Goal: Book appointment/travel/reservation

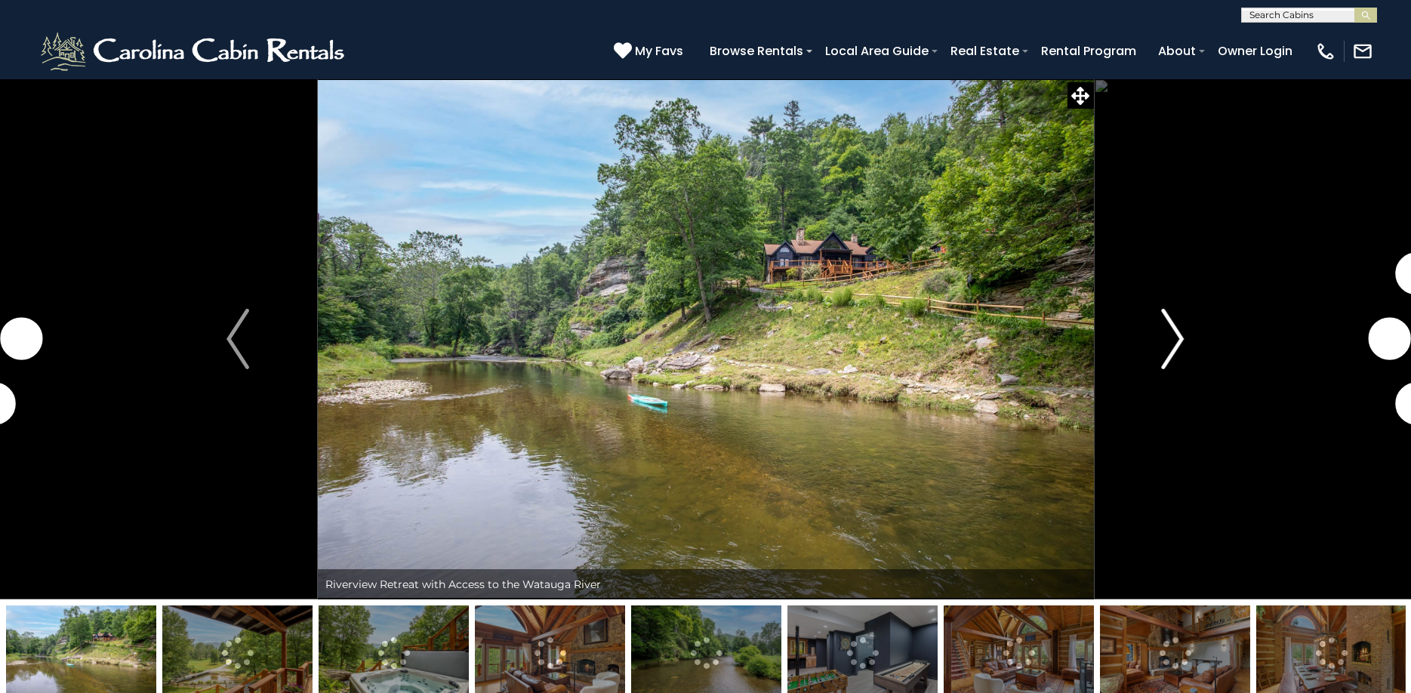
click at [1174, 345] on img "Next" at bounding box center [1172, 339] width 23 height 60
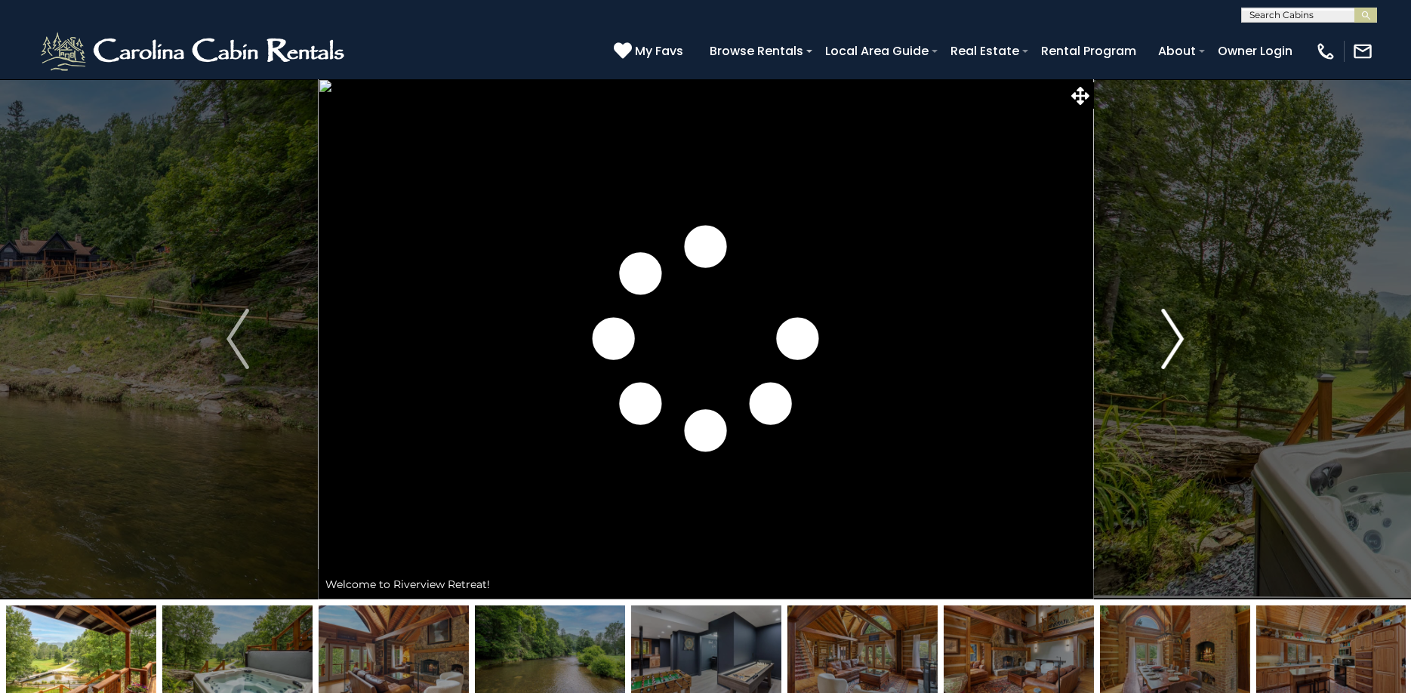
click at [1174, 344] on img "Next" at bounding box center [1172, 339] width 23 height 60
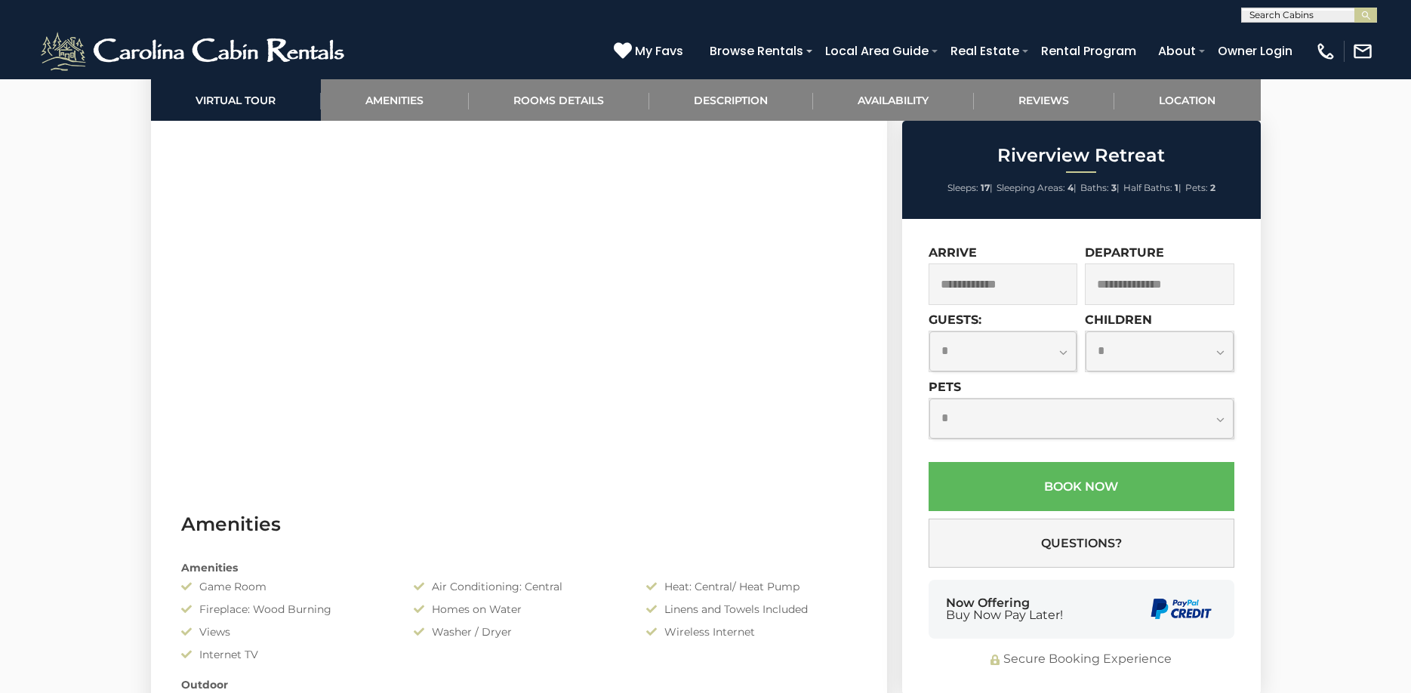
scroll to position [830, 0]
click at [1004, 275] on input "text" at bounding box center [1002, 284] width 149 height 42
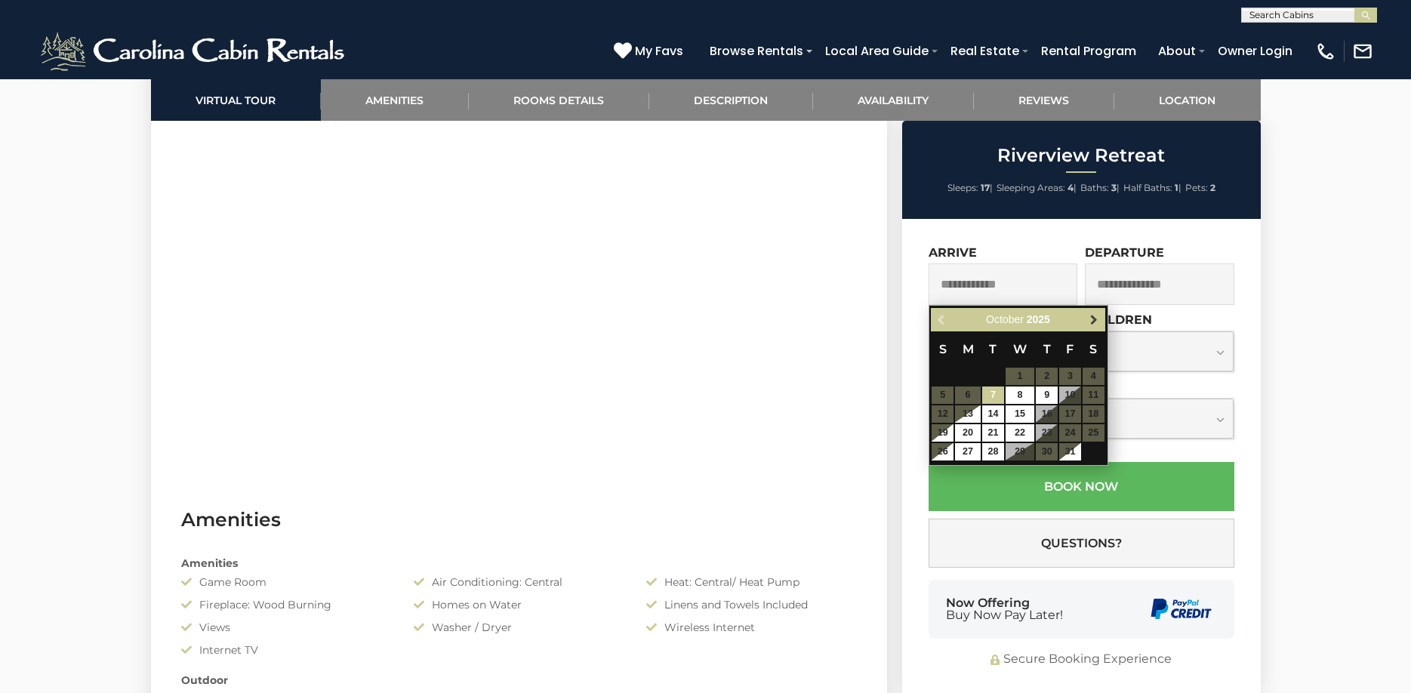
click at [1091, 318] on span "Next" at bounding box center [1094, 320] width 12 height 12
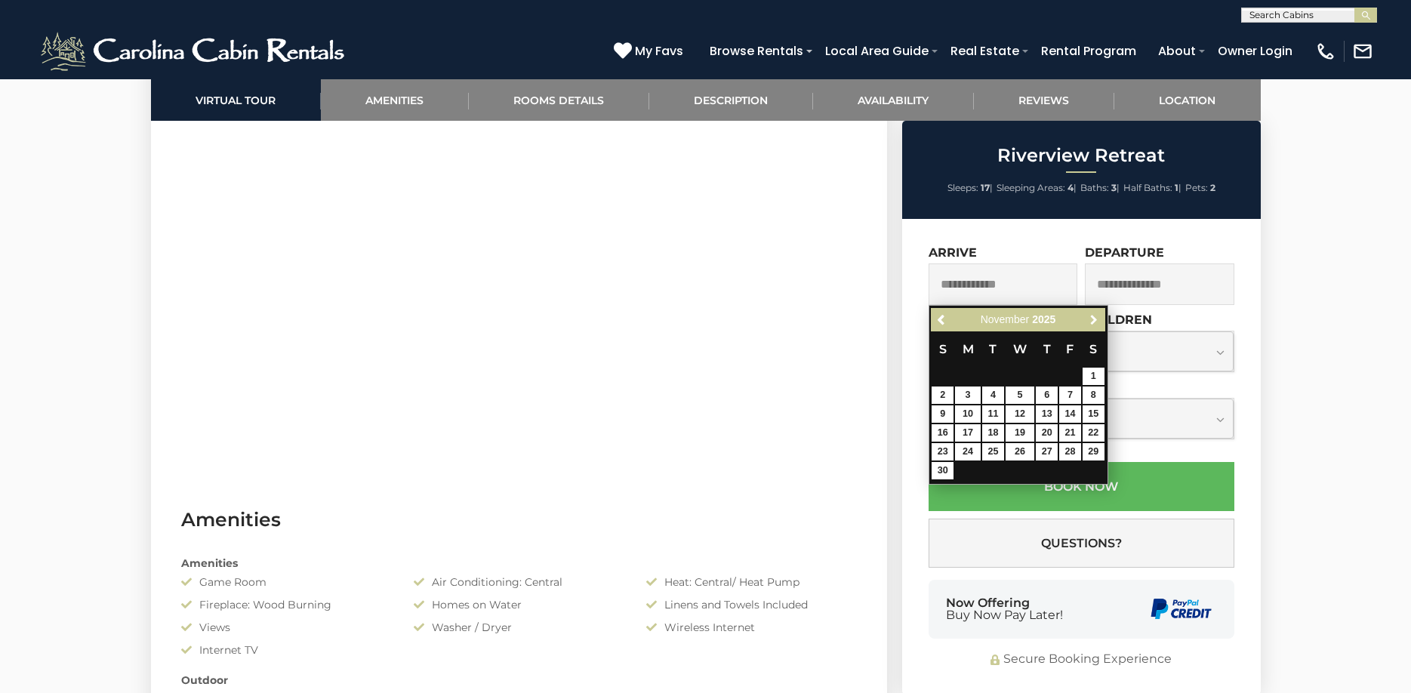
click at [1091, 318] on span "Next" at bounding box center [1094, 320] width 12 height 12
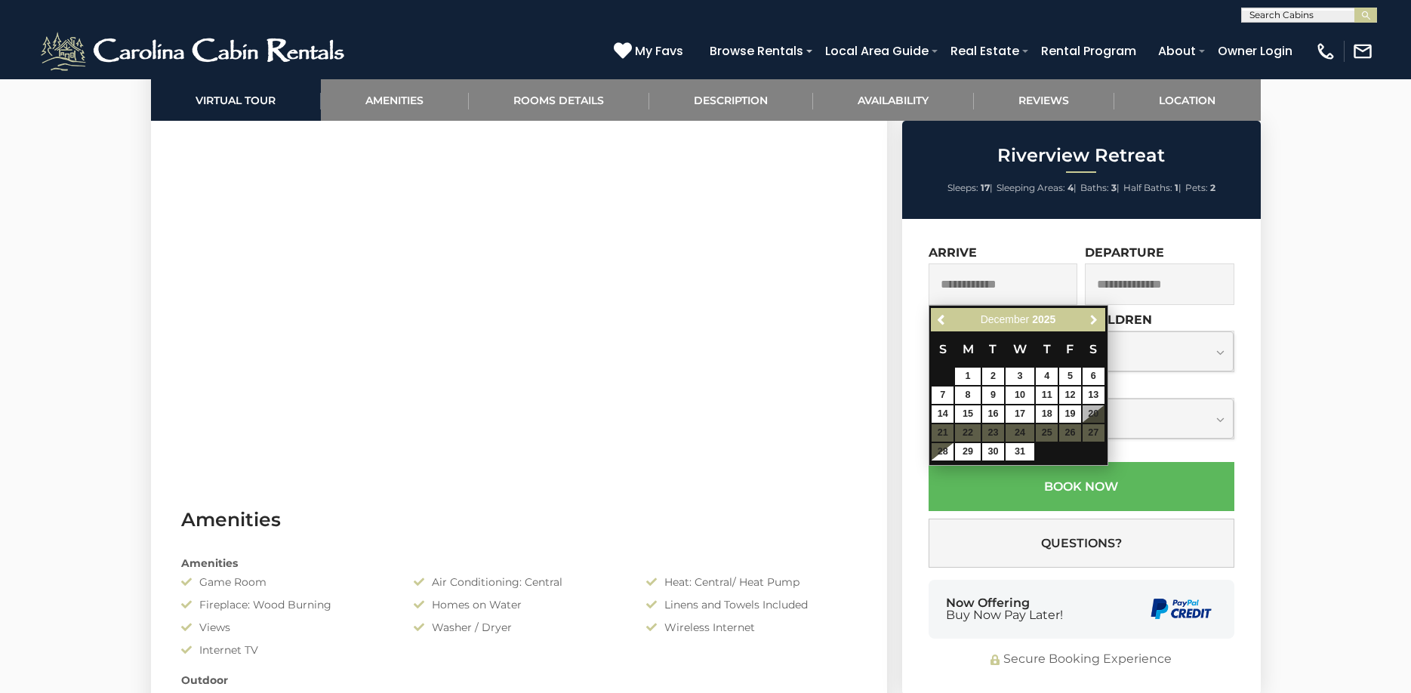
click at [1091, 318] on span "Next" at bounding box center [1094, 320] width 12 height 12
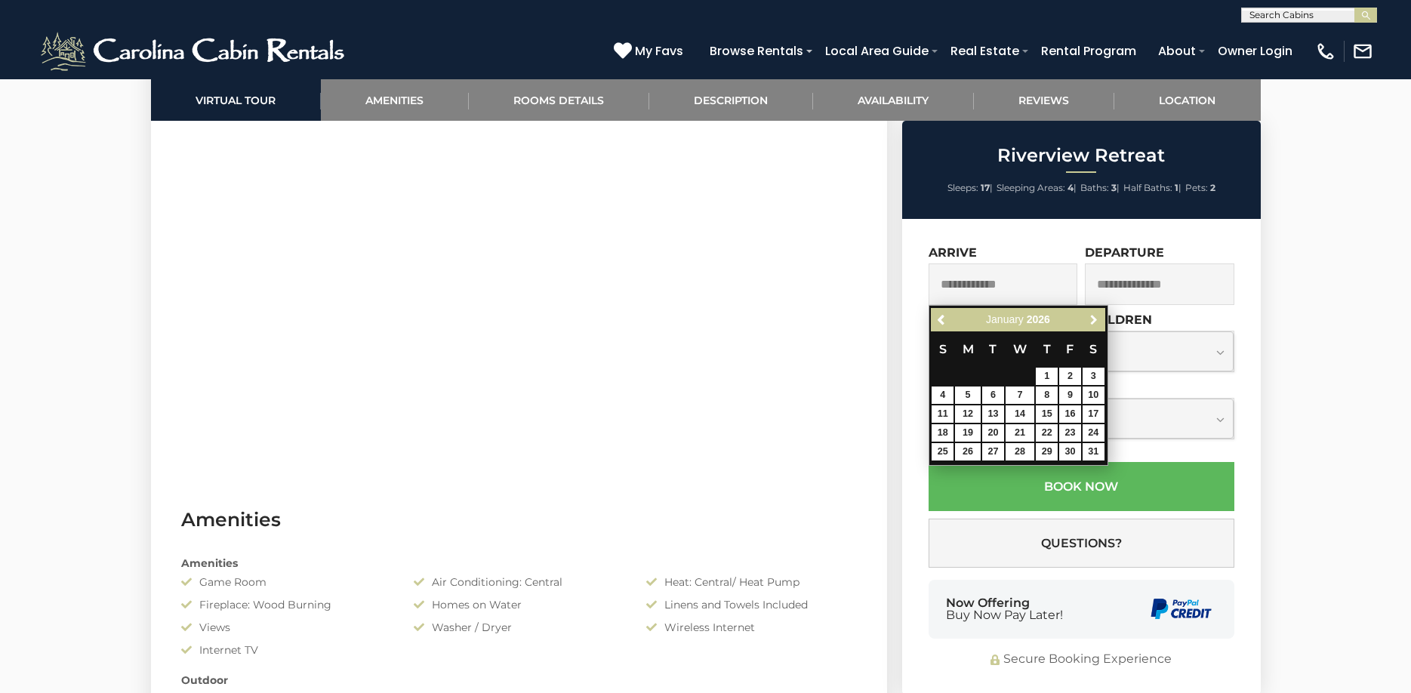
click at [1091, 318] on span "Next" at bounding box center [1094, 320] width 12 height 12
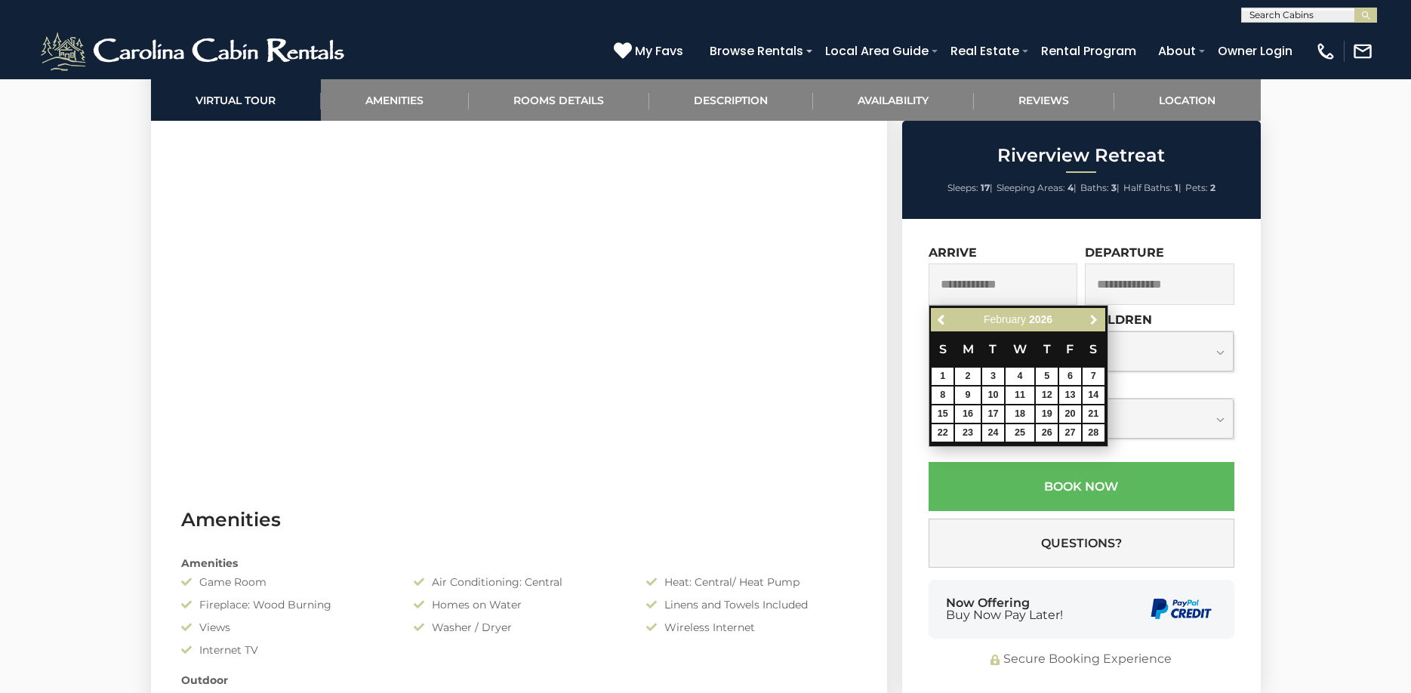
click at [1091, 318] on span "Next" at bounding box center [1094, 320] width 12 height 12
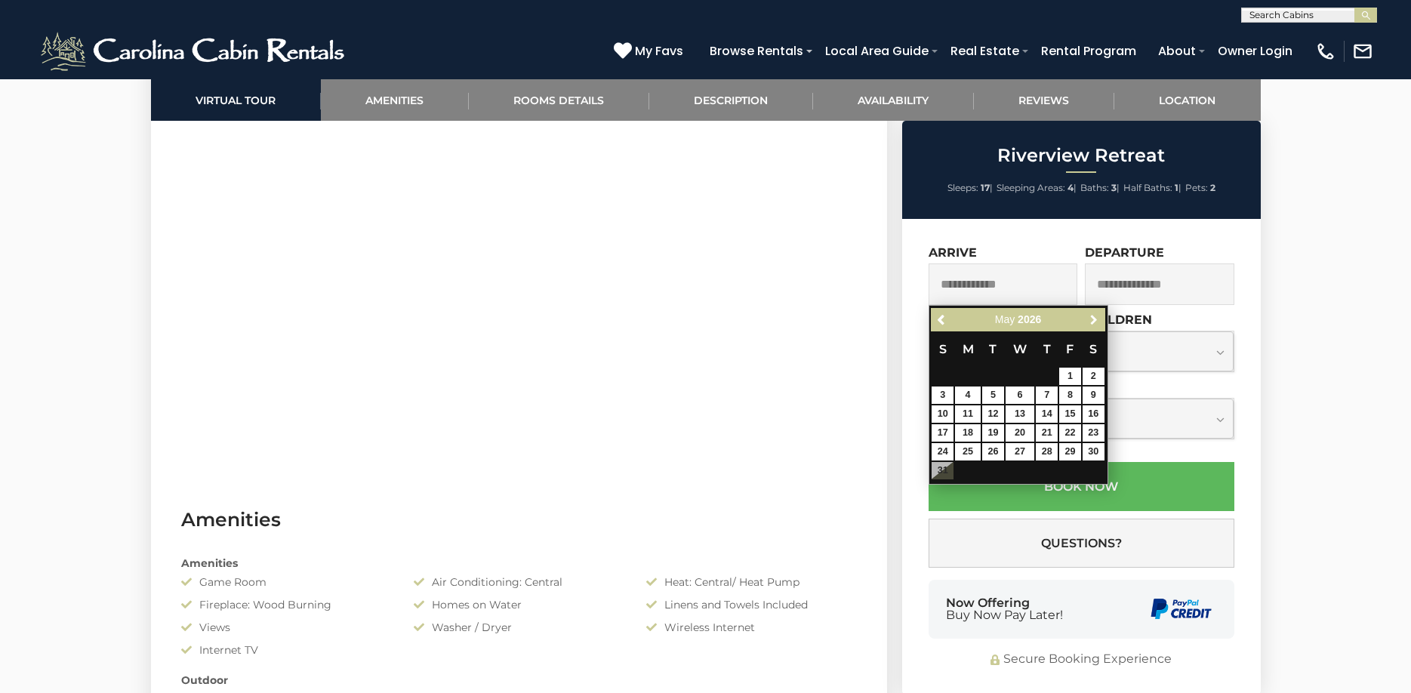
click at [1091, 318] on span "Next" at bounding box center [1094, 320] width 12 height 12
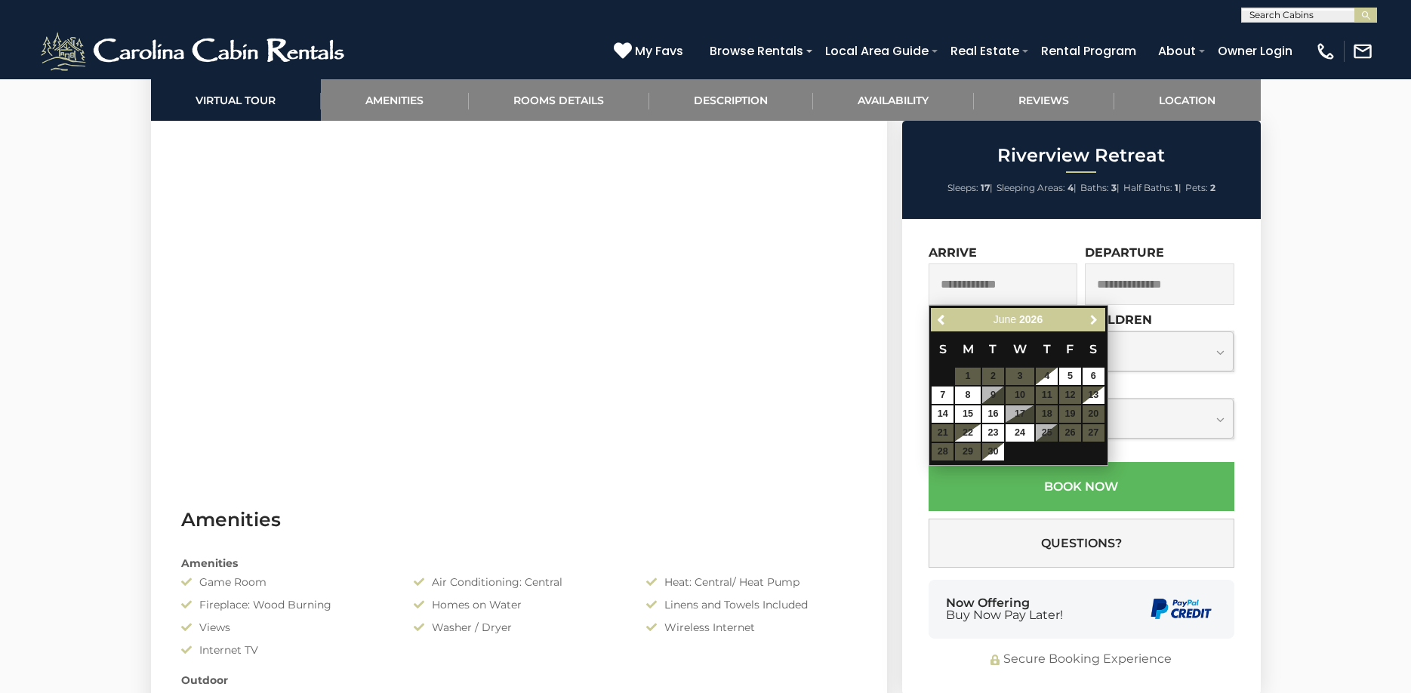
click at [1091, 318] on span "Next" at bounding box center [1094, 320] width 12 height 12
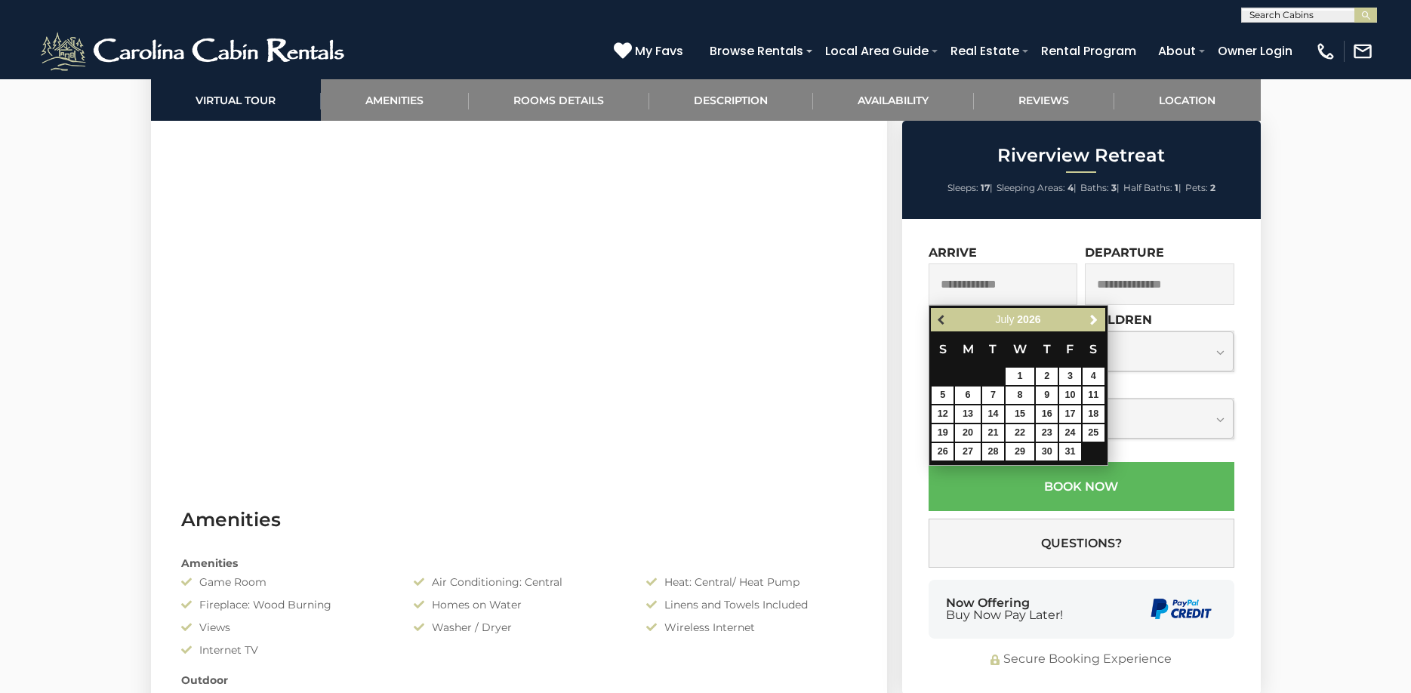
click at [941, 319] on span "Previous" at bounding box center [942, 320] width 12 height 12
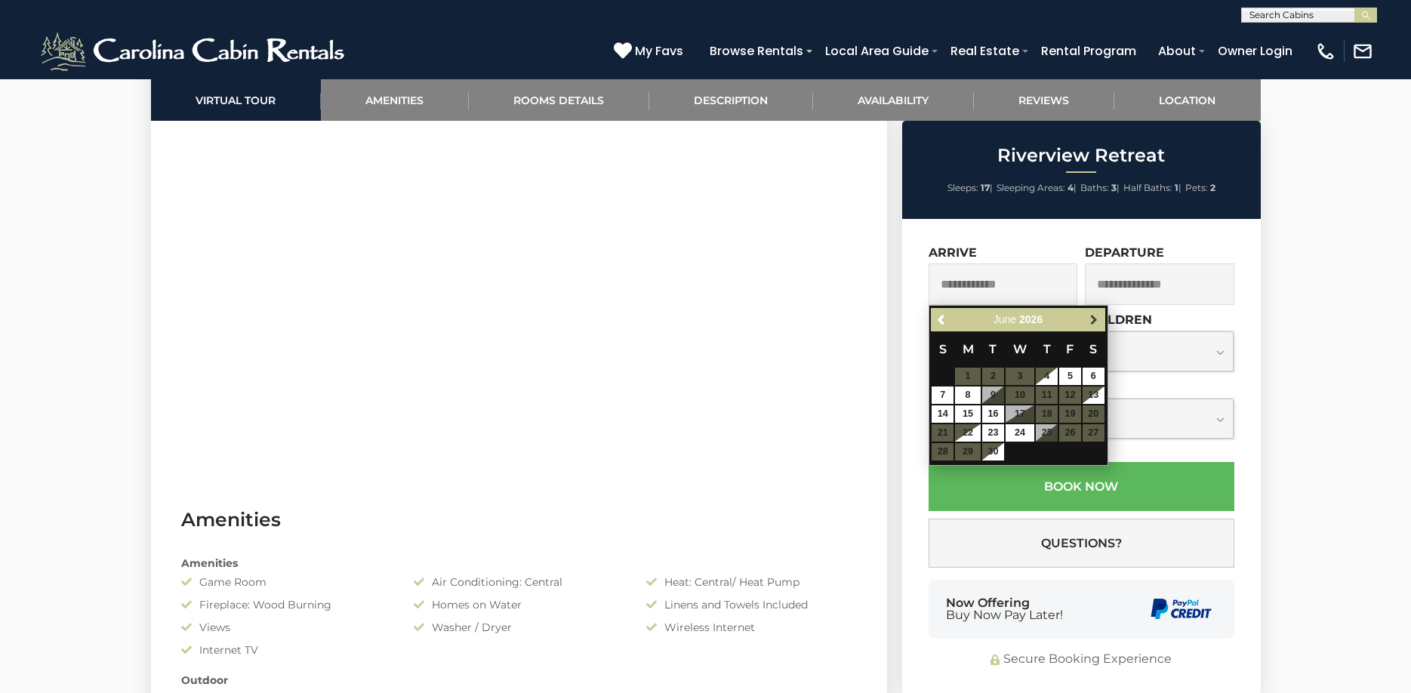
click at [1097, 321] on span "Next" at bounding box center [1094, 320] width 12 height 12
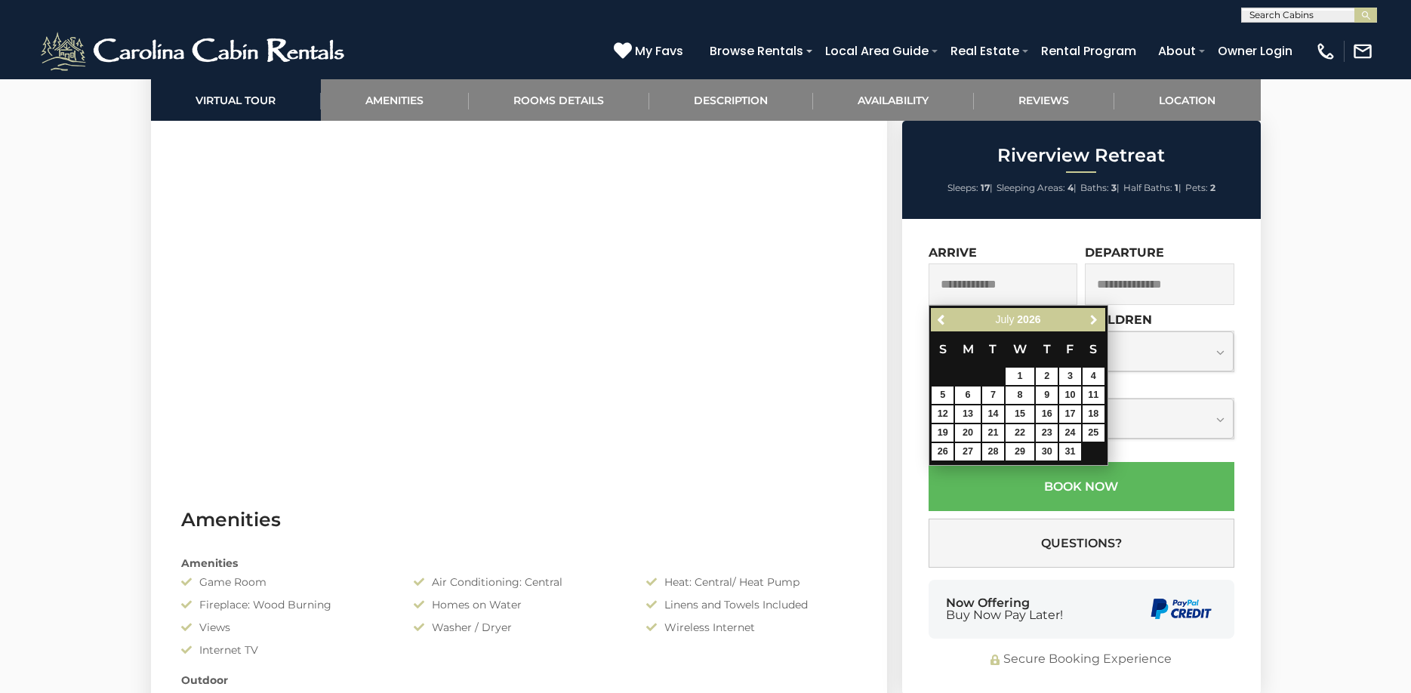
click at [1097, 321] on span "Next" at bounding box center [1094, 320] width 12 height 12
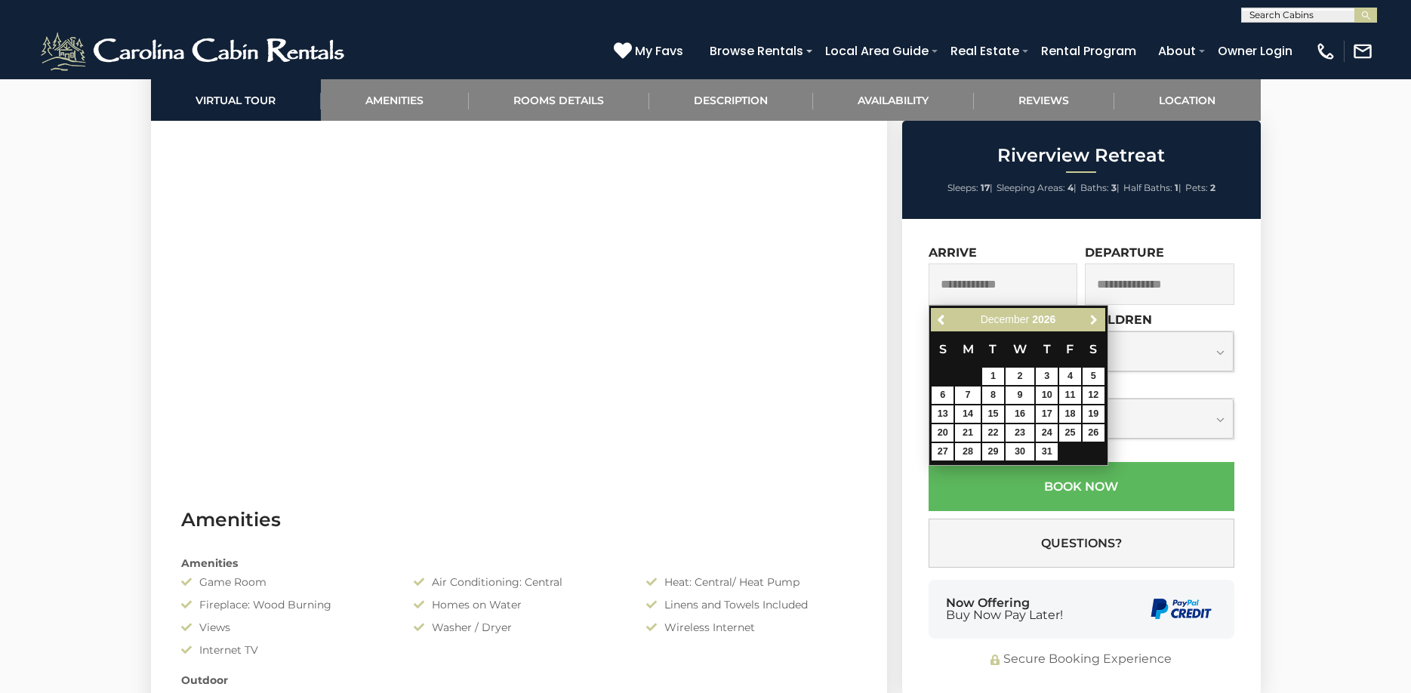
click at [1097, 321] on span "Next" at bounding box center [1094, 320] width 12 height 12
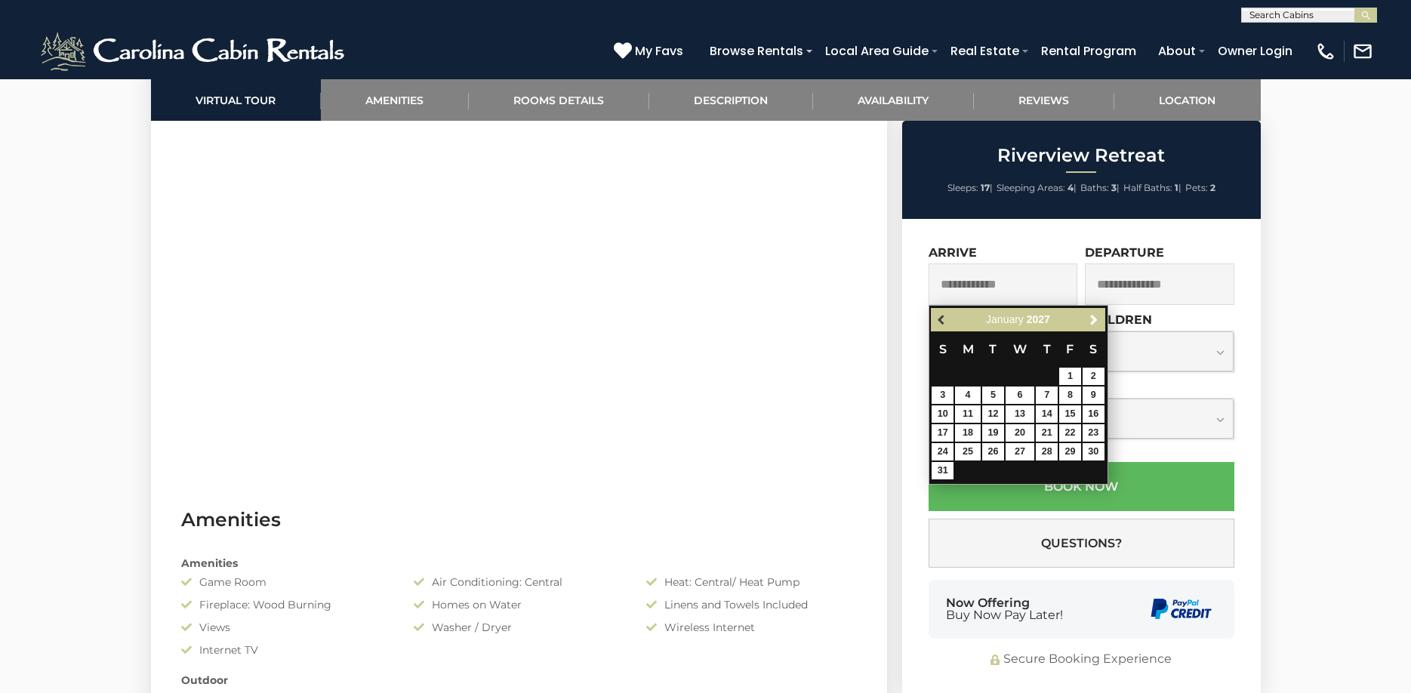
click at [936, 320] on span "Previous" at bounding box center [942, 320] width 12 height 12
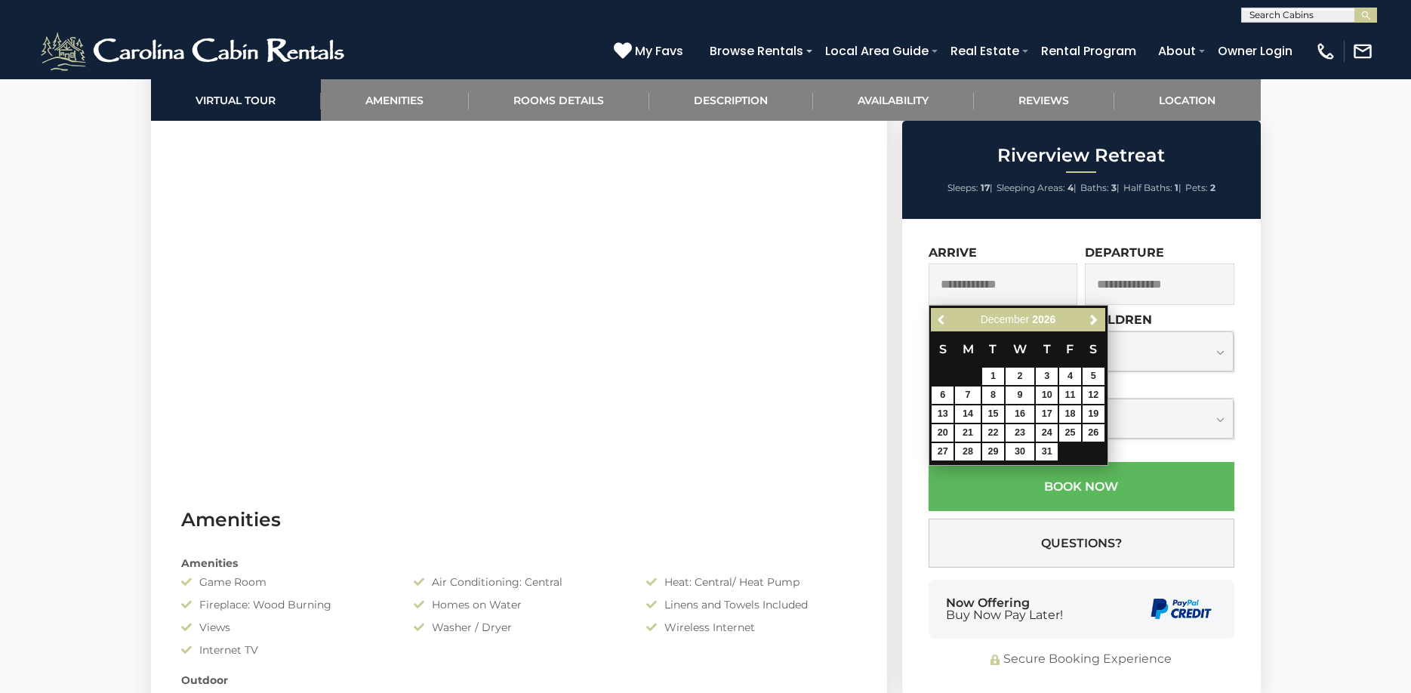
click at [936, 320] on span "Previous" at bounding box center [942, 320] width 12 height 12
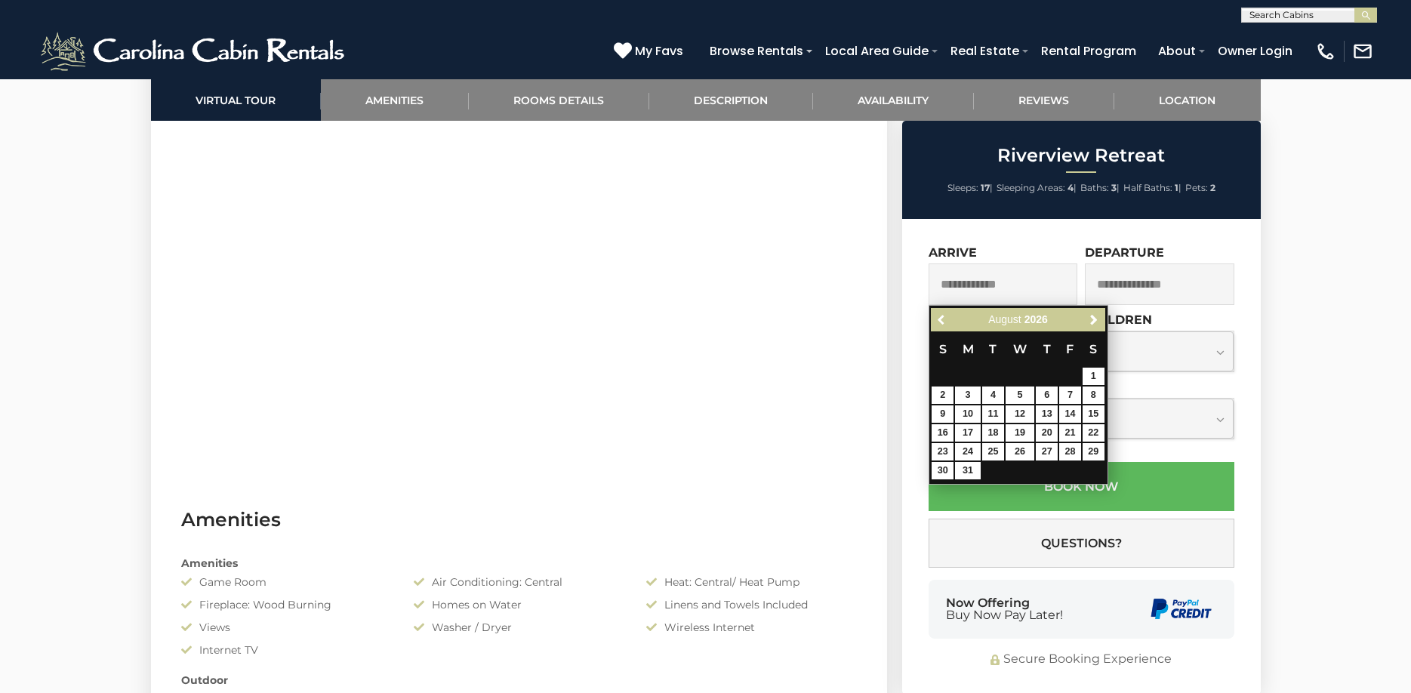
click at [936, 320] on span "Previous" at bounding box center [942, 320] width 12 height 12
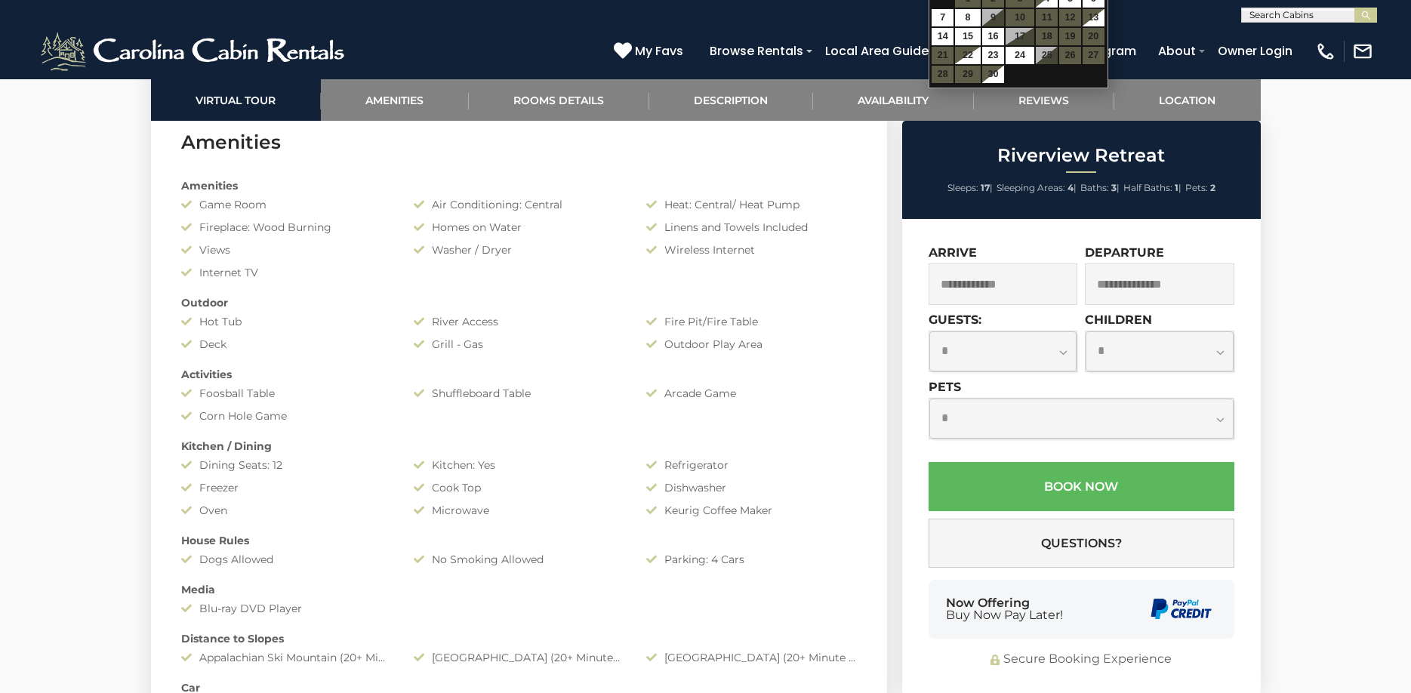
scroll to position [1585, 0]
